Goal: Transaction & Acquisition: Download file/media

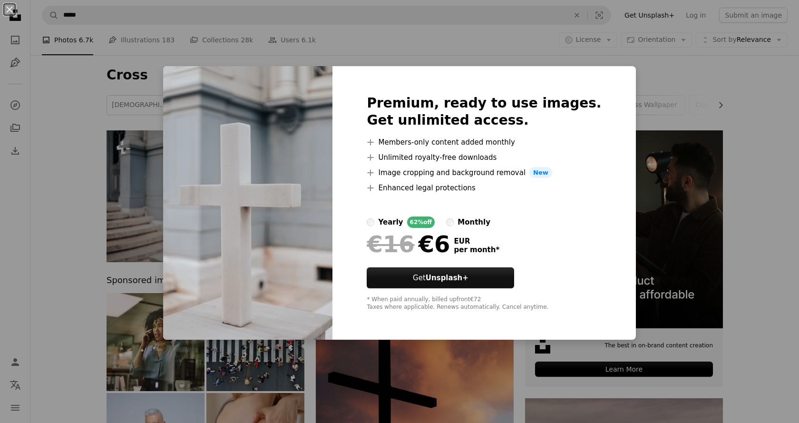
click at [100, 136] on div "An X shape Premium, ready to use images. Get unlimited access. A plus sign Memb…" at bounding box center [399, 211] width 799 height 423
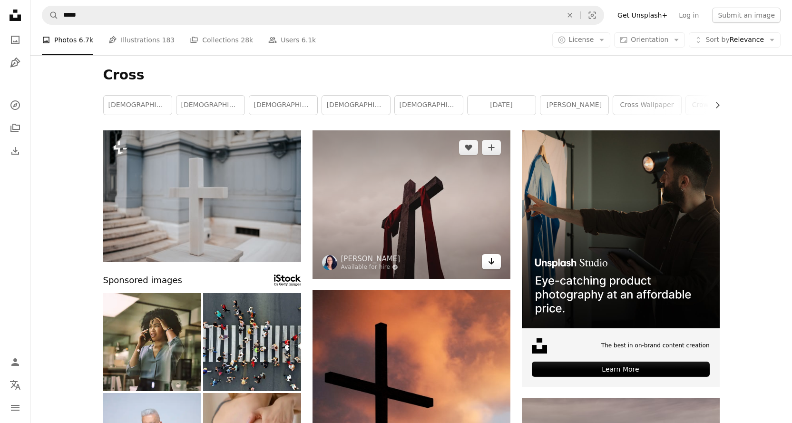
click at [487, 261] on icon "Arrow pointing down" at bounding box center [491, 260] width 8 height 11
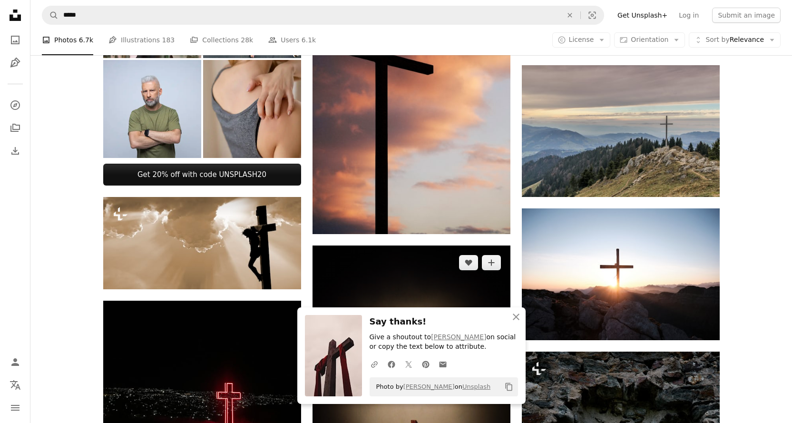
scroll to position [285, 0]
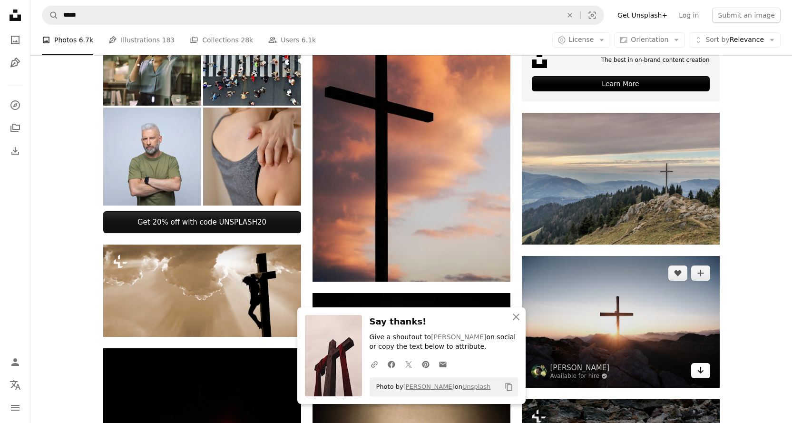
click at [700, 368] on icon "Download" at bounding box center [700, 370] width 6 height 7
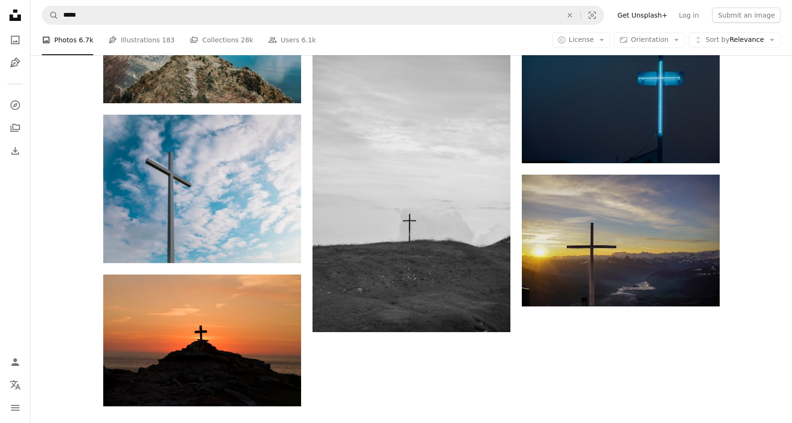
scroll to position [1236, 0]
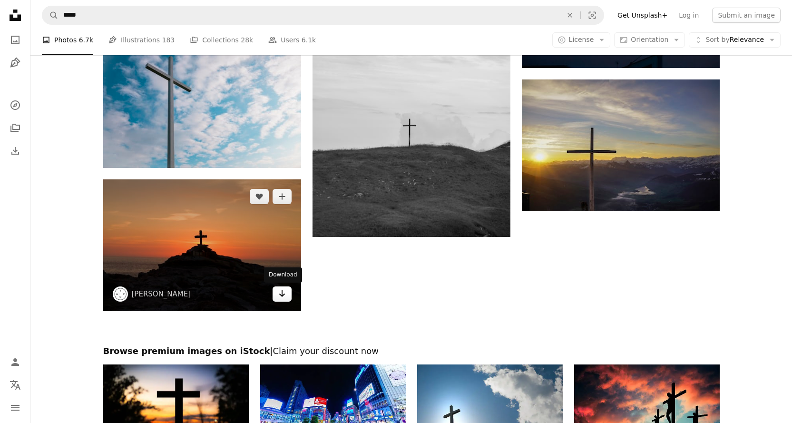
click at [278, 293] on icon "Arrow pointing down" at bounding box center [282, 293] width 8 height 11
